Goal: Task Accomplishment & Management: Use online tool/utility

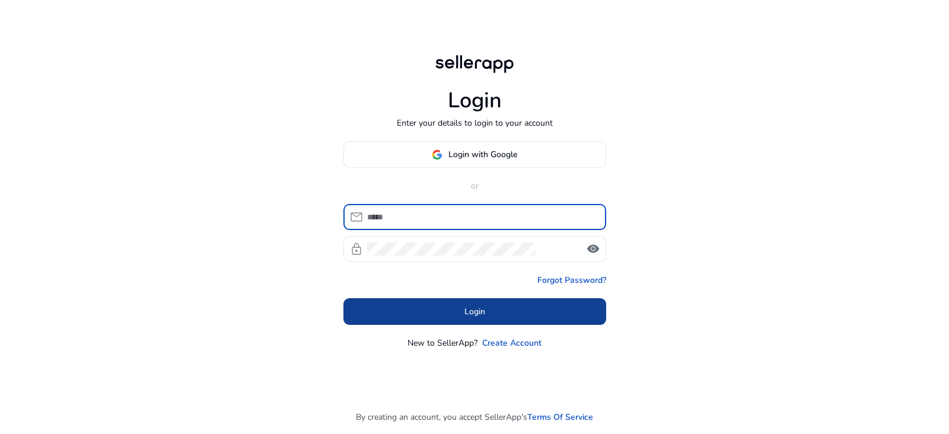
type input "**********"
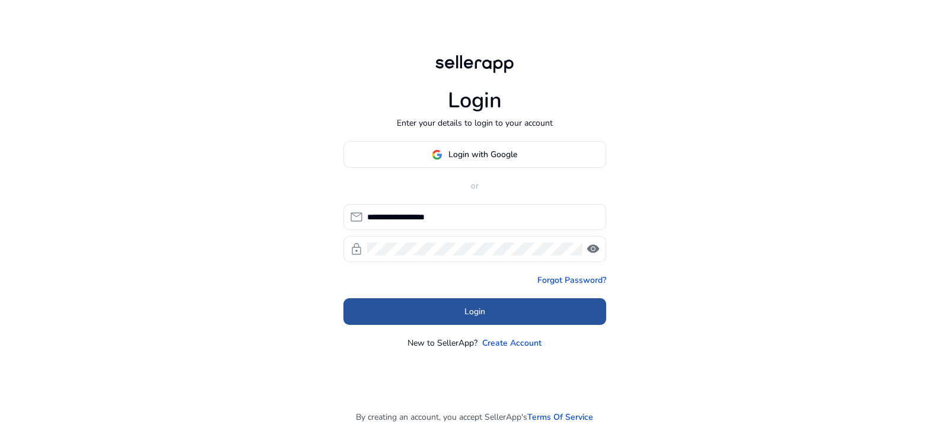
click at [431, 302] on span at bounding box center [474, 312] width 263 height 28
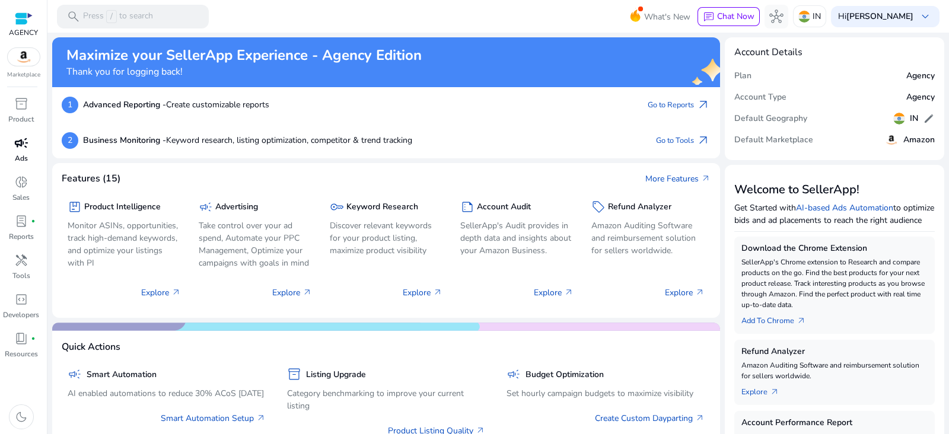
click at [25, 158] on p "Ads" at bounding box center [21, 158] width 13 height 11
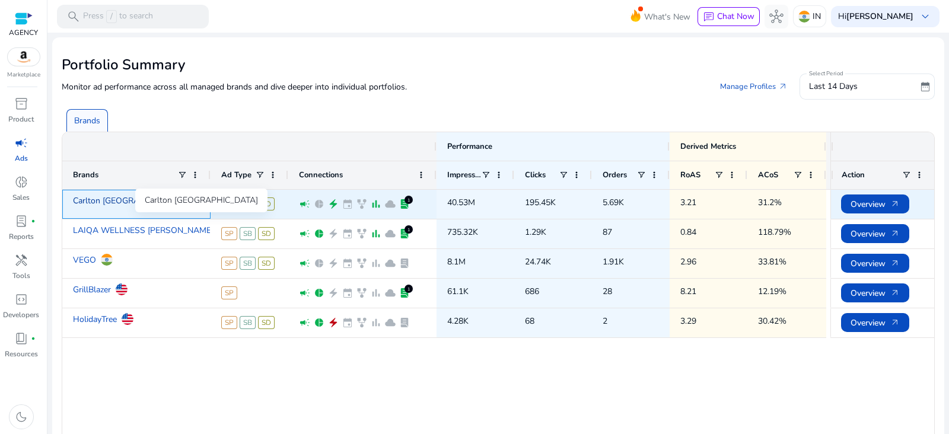
click at [101, 201] on link "Carlton [GEOGRAPHIC_DATA]" at bounding box center [130, 200] width 114 height 21
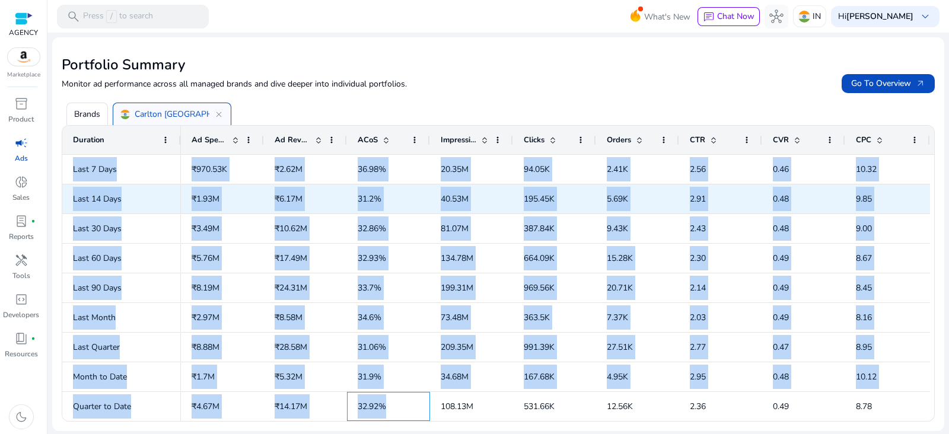
drag, startPoint x: 387, startPoint y: 401, endPoint x: 352, endPoint y: 152, distance: 251.6
click at [352, 152] on div "Duration Ad Spend Ad Revenue ACoS" at bounding box center [498, 273] width 872 height 295
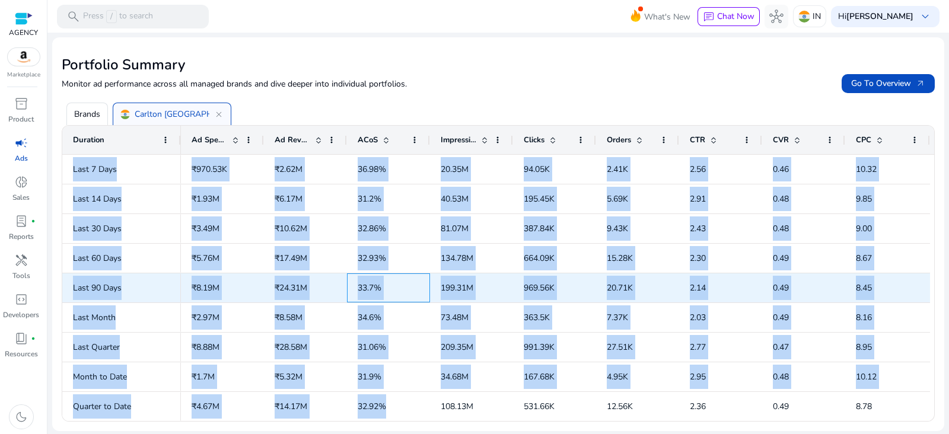
click at [390, 283] on app-ag-grid-data-cell-with-loader "33.7%" at bounding box center [389, 288] width 62 height 24
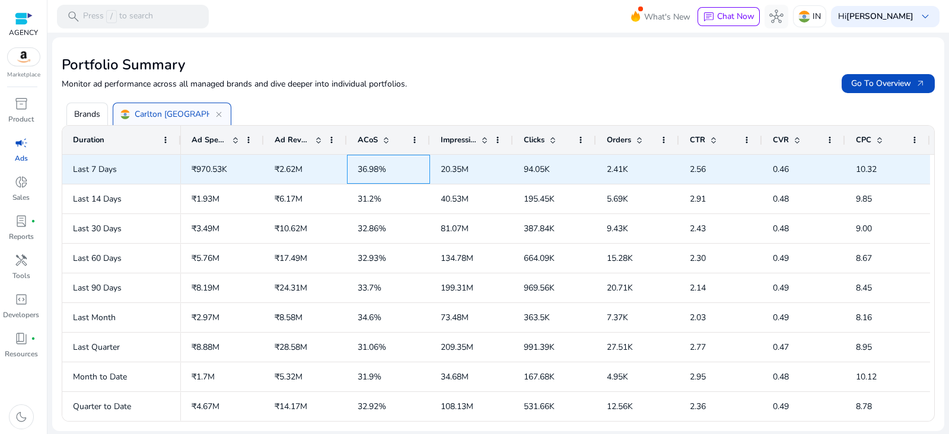
click at [388, 178] on app-ag-grid-data-cell-with-loader "36.98%" at bounding box center [389, 169] width 62 height 24
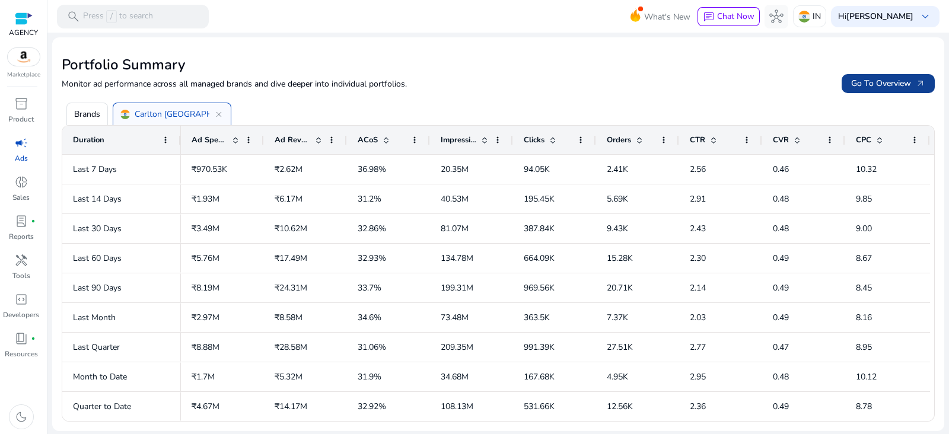
click at [920, 87] on span "arrow_outward" at bounding box center [919, 83] width 9 height 9
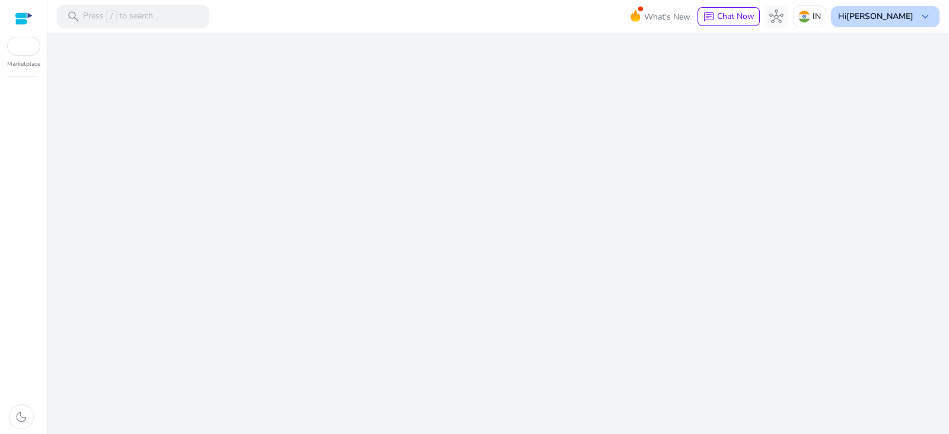
click at [928, 17] on span "keyboard_arrow_down" at bounding box center [925, 16] width 14 height 14
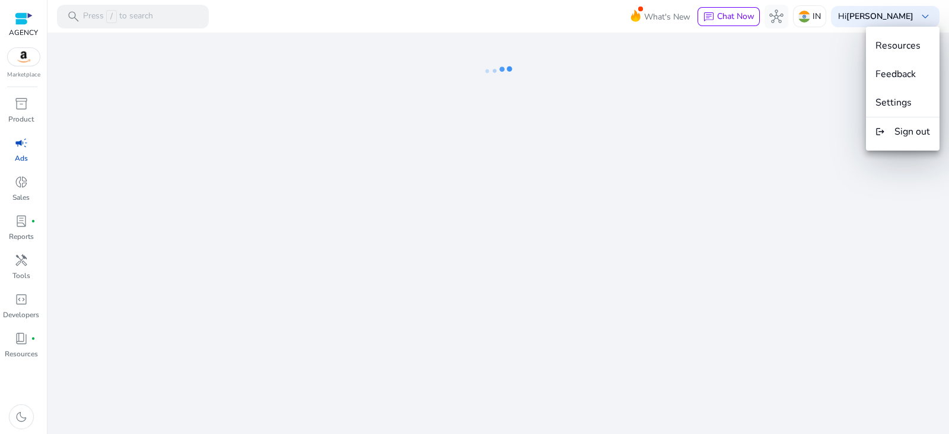
click at [769, 74] on div at bounding box center [474, 217] width 949 height 434
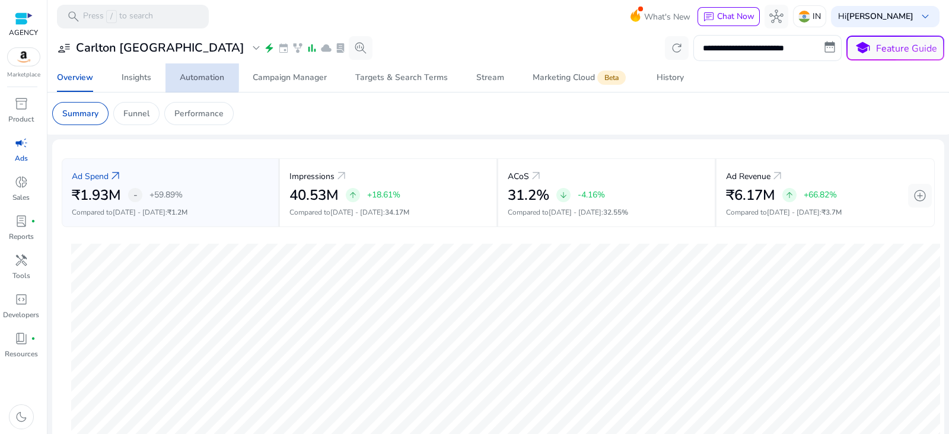
click at [199, 71] on span "Automation" at bounding box center [202, 77] width 44 height 28
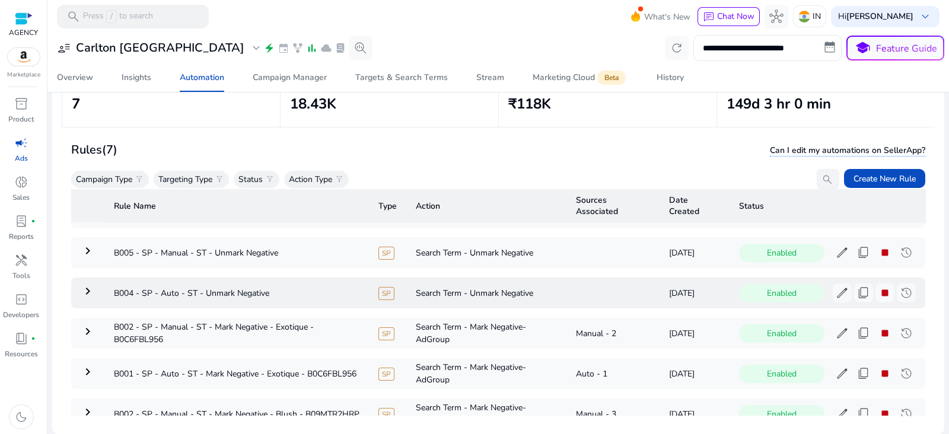
scroll to position [49, 0]
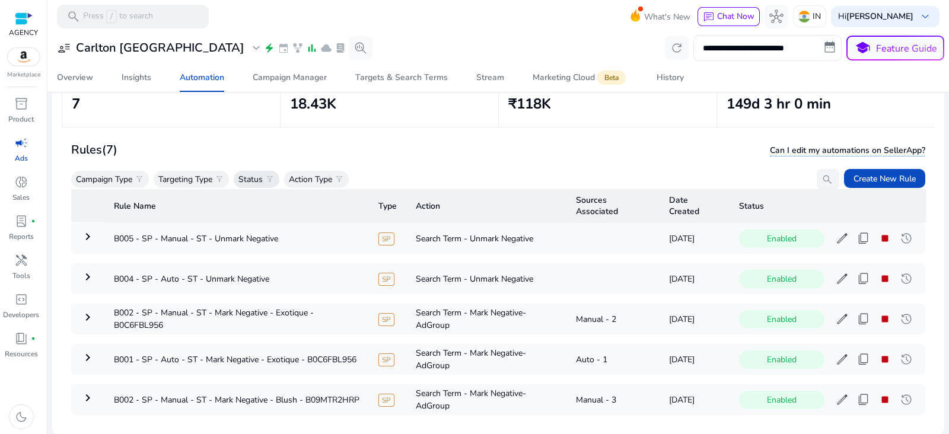
click at [265, 178] on div "Status filter_alt" at bounding box center [257, 179] width 46 height 17
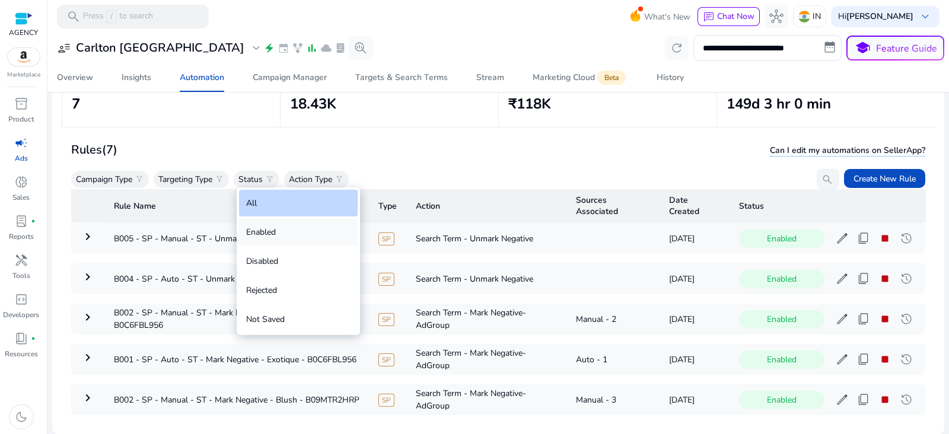
click at [288, 237] on div "Enabled" at bounding box center [298, 232] width 119 height 27
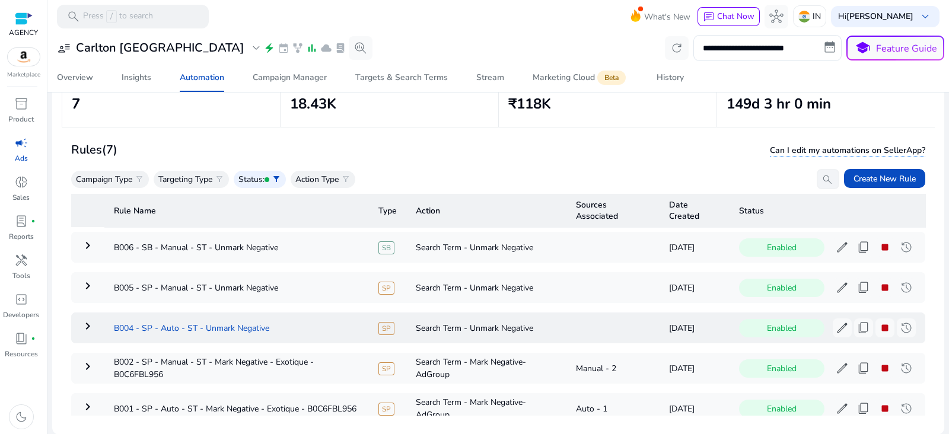
scroll to position [98, 0]
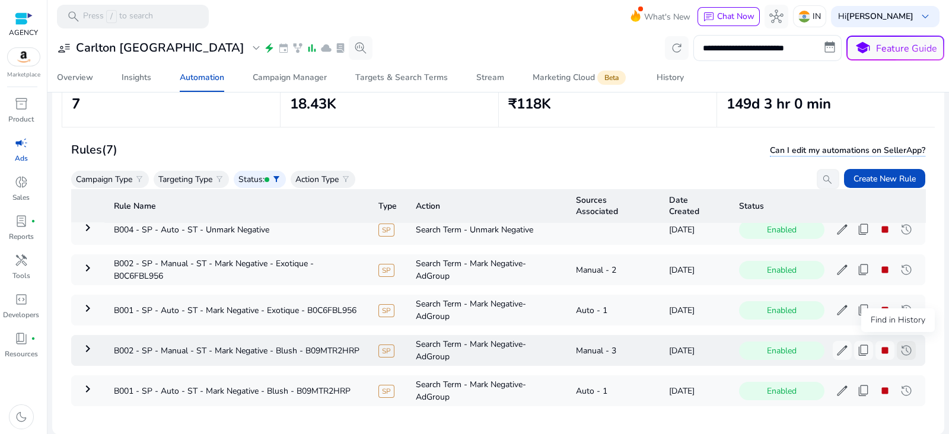
click at [899, 345] on span "history" at bounding box center [906, 350] width 14 height 14
click at [81, 342] on mat-icon "keyboard_arrow_right" at bounding box center [88, 349] width 14 height 14
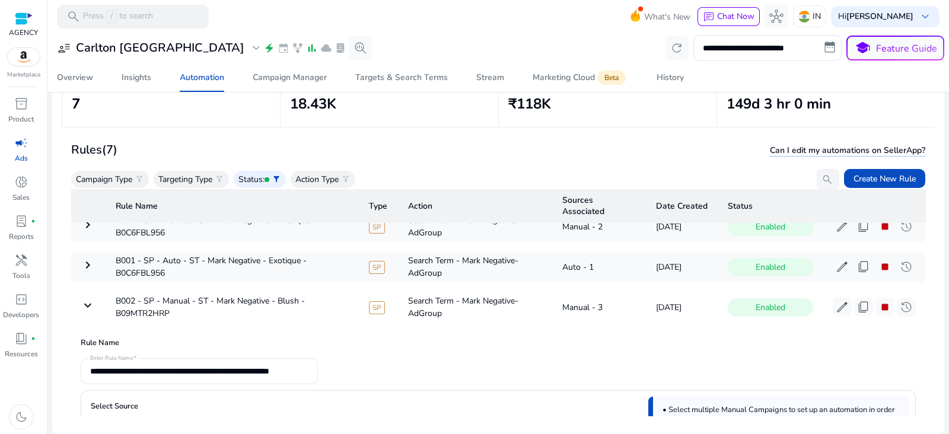
scroll to position [139, 0]
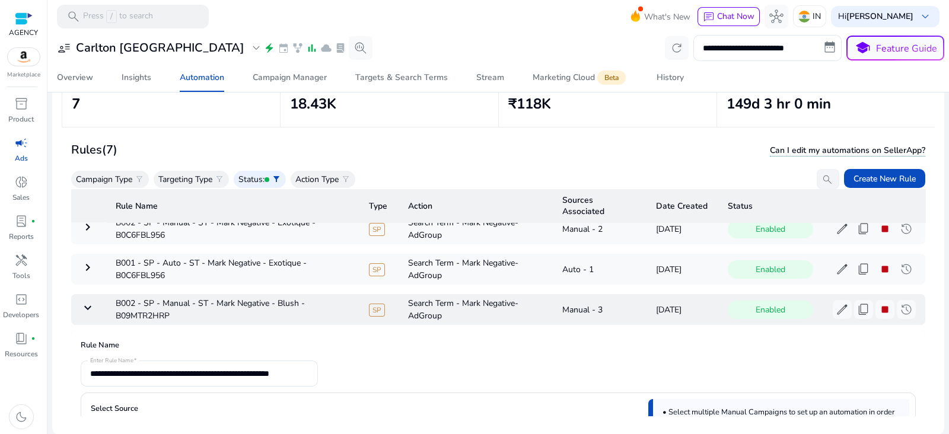
click at [86, 303] on mat-icon "keyboard_arrow_down" at bounding box center [88, 308] width 14 height 14
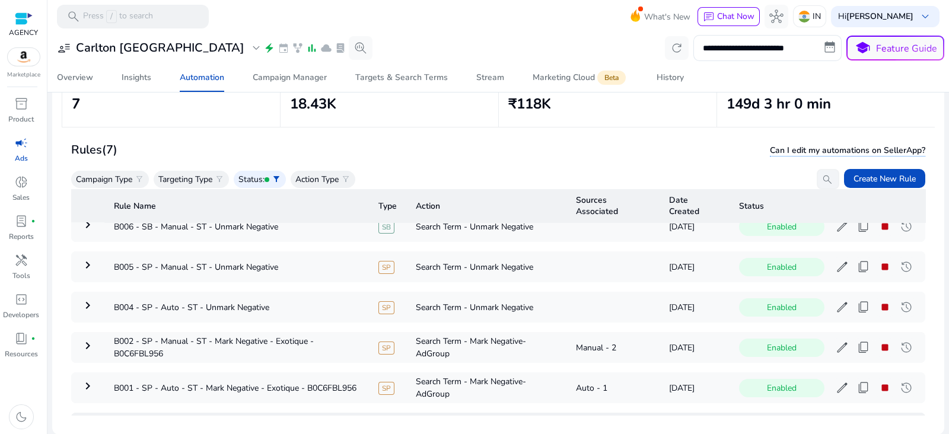
scroll to position [14, 0]
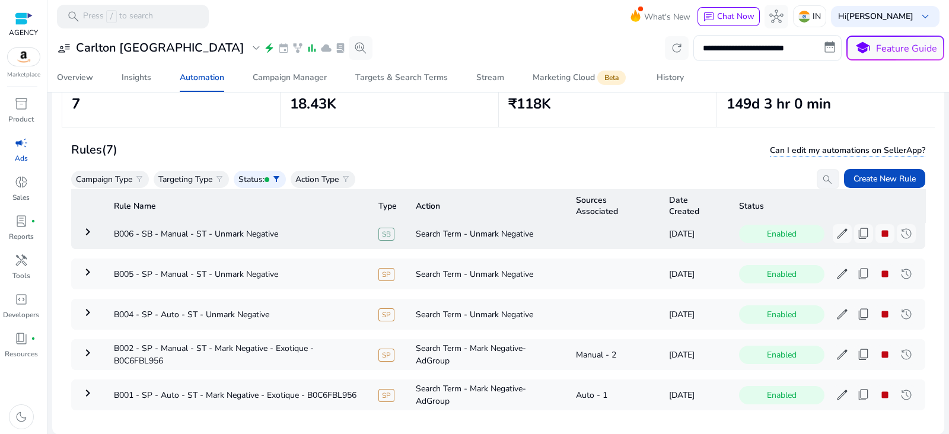
click at [90, 234] on mat-icon "keyboard_arrow_right" at bounding box center [88, 232] width 14 height 14
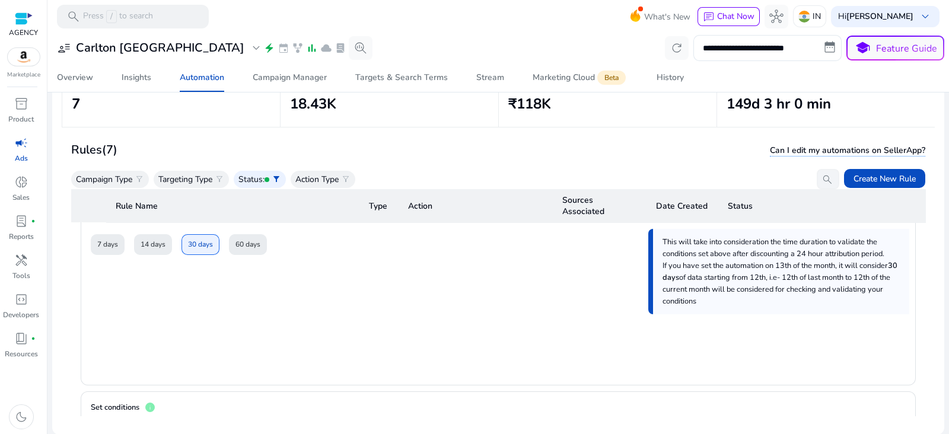
scroll to position [437, 0]
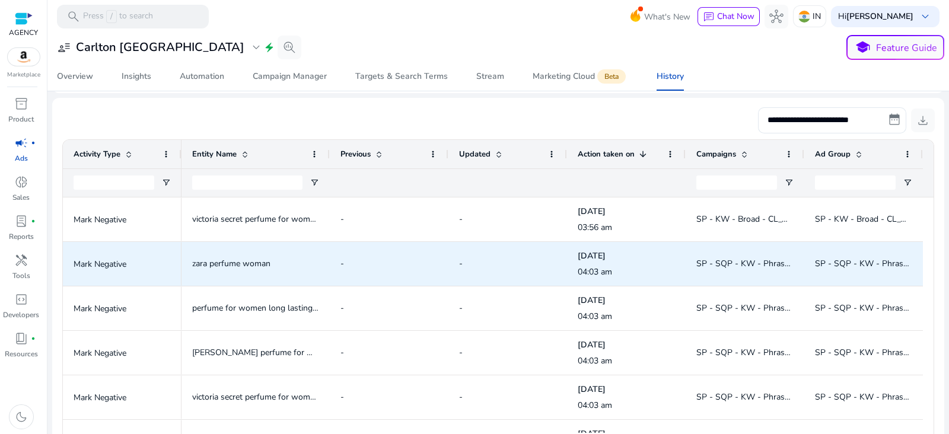
scroll to position [178, 0]
